Goal: Task Accomplishment & Management: Use online tool/utility

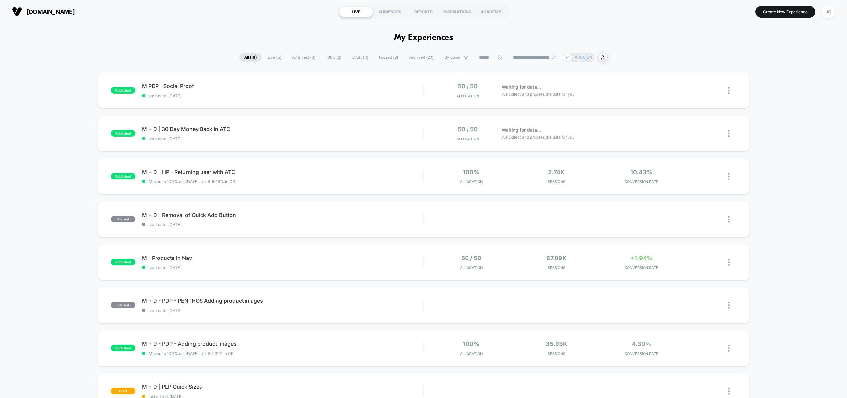
click at [272, 61] on span "Live ( 5 )" at bounding box center [274, 57] width 23 height 9
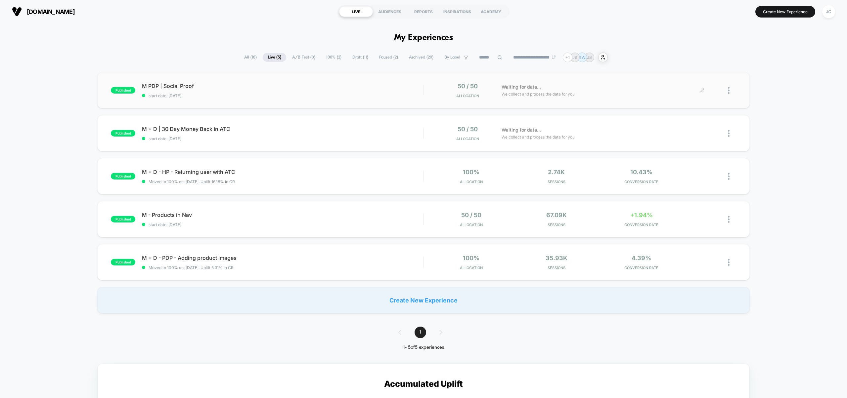
click at [727, 89] on div at bounding box center [719, 91] width 34 height 16
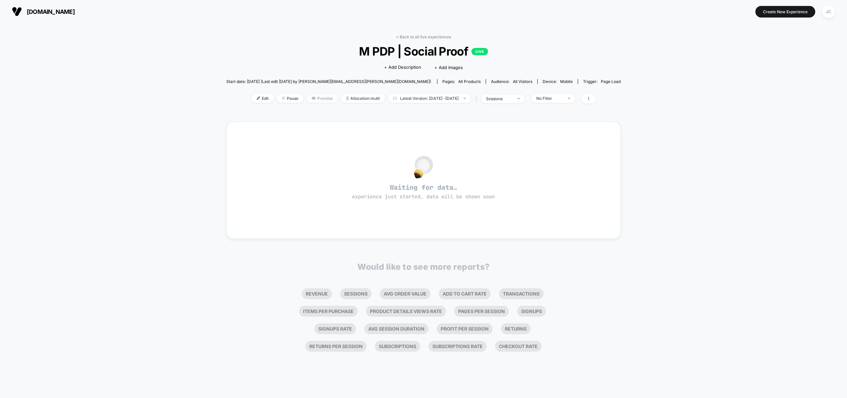
click at [314, 95] on span "Preview" at bounding box center [322, 98] width 31 height 9
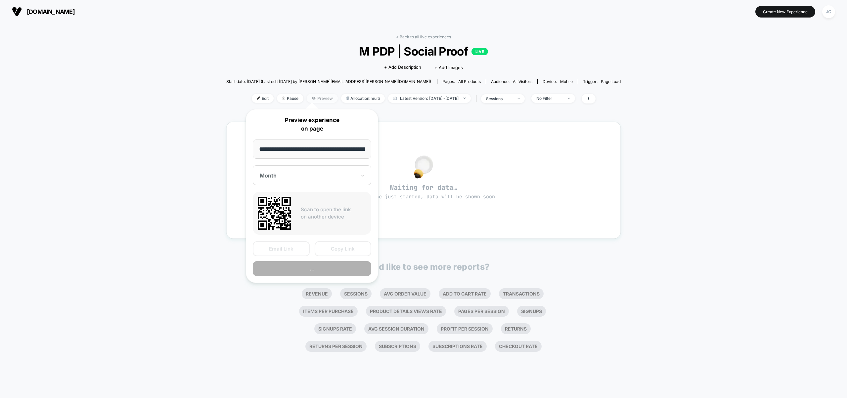
scroll to position [0, 29]
click at [326, 267] on button "Preview" at bounding box center [312, 269] width 118 height 15
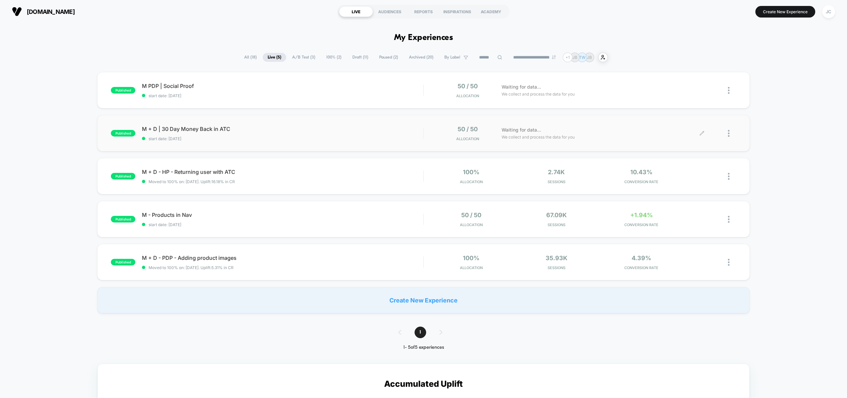
click at [729, 133] on div at bounding box center [732, 134] width 8 height 16
click at [690, 141] on div "Preview Link" at bounding box center [695, 141] width 60 height 15
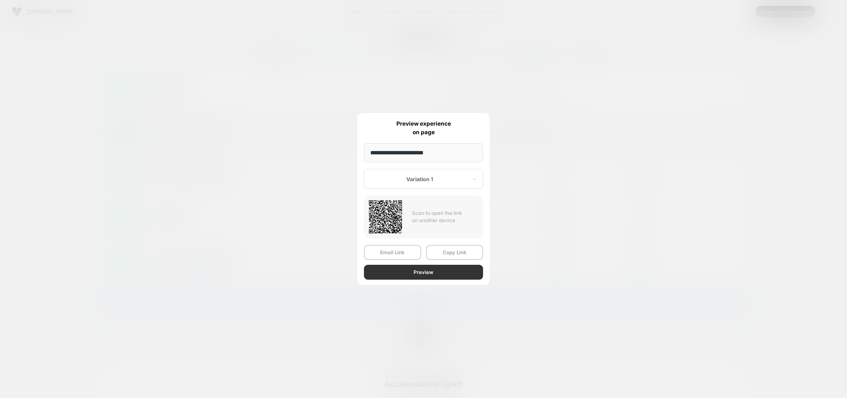
click at [423, 273] on button "Preview" at bounding box center [423, 272] width 119 height 15
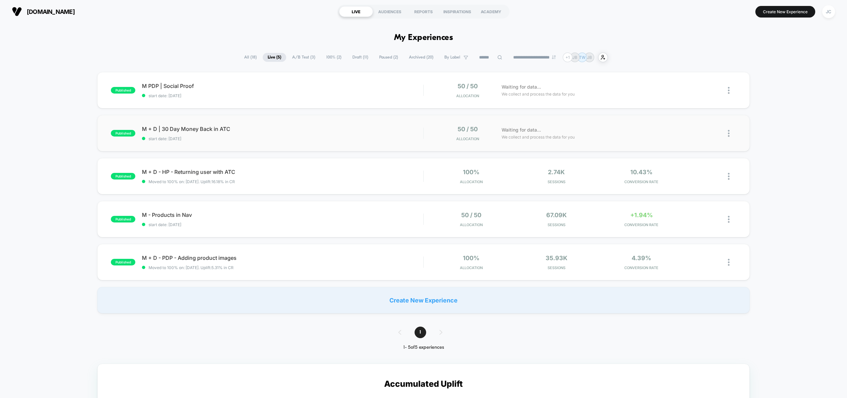
click at [253, 60] on span "All ( 18 )" at bounding box center [250, 57] width 22 height 9
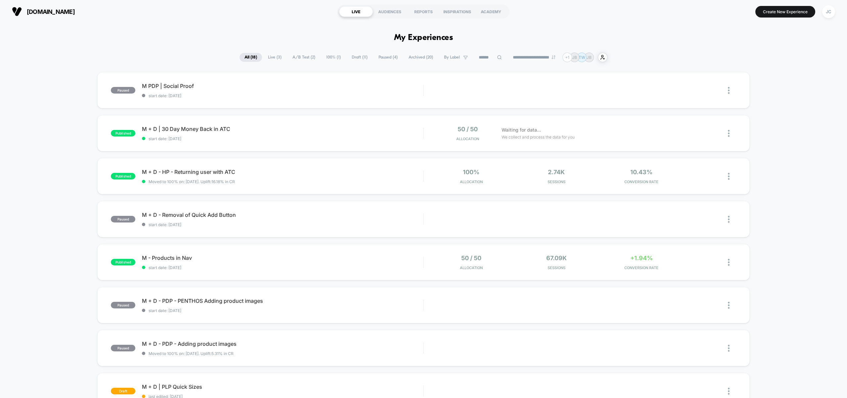
click at [774, 201] on div "paused M PDP | Social Proof start date: [DATE] Edit Duplicate Preview Start pub…" at bounding box center [423, 343] width 847 height 543
click at [361, 57] on span "Draft ( 11 )" at bounding box center [360, 57] width 26 height 9
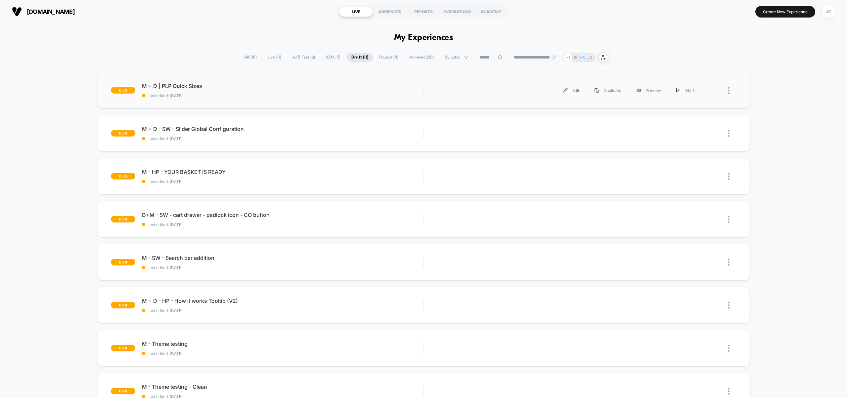
click at [727, 94] on div at bounding box center [719, 90] width 34 height 15
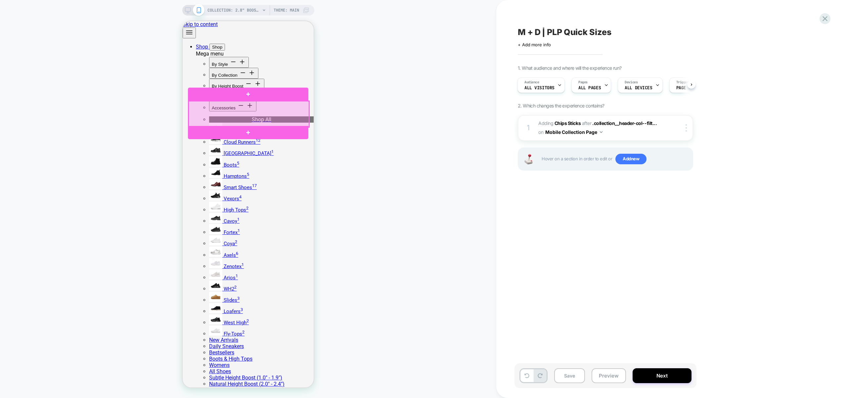
scroll to position [0, 2]
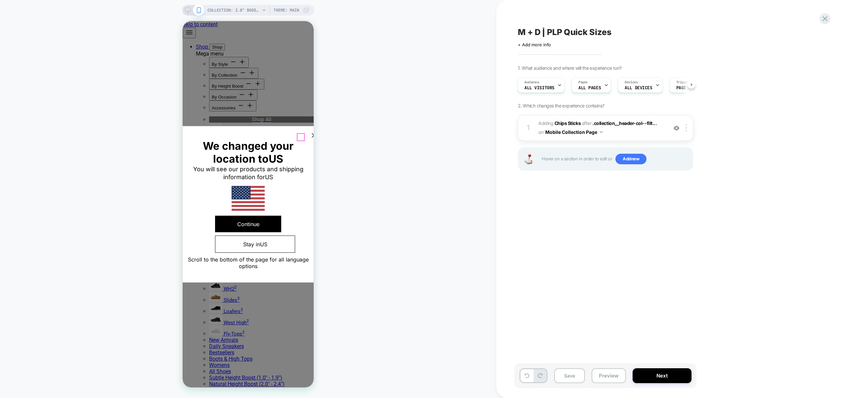
click at [310, 139] on icon at bounding box center [314, 136] width 8 height 8
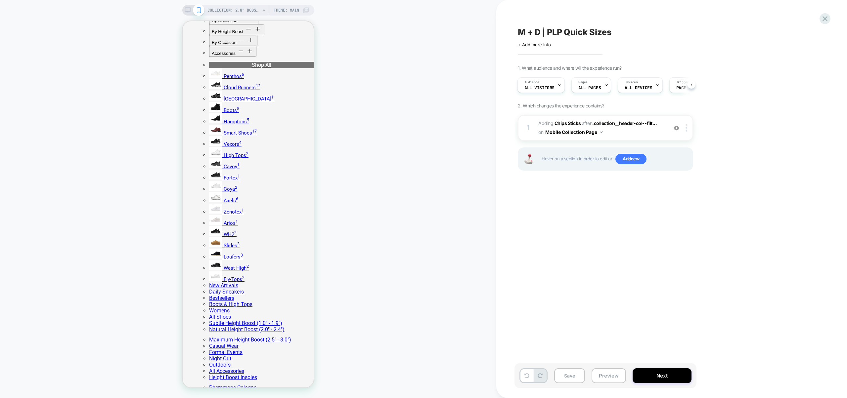
scroll to position [0, 0]
